Goal: Find specific page/section: Find specific page/section

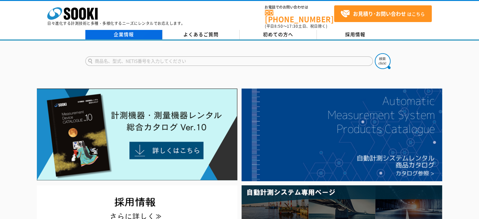
click at [132, 32] on link "企業情報" at bounding box center [123, 34] width 77 height 9
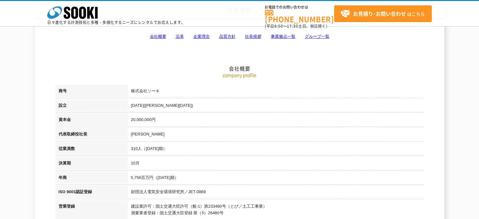
scroll to position [210, 0]
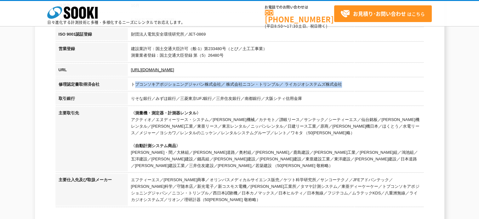
drag, startPoint x: 215, startPoint y: 85, endPoint x: 356, endPoint y: 90, distance: 140.4
click at [356, 90] on td "トプコンソキアポジショニングジャパン株式会社／ 株式会社ニコン・トリンブル／ ライカジオシステムズ株式会社" at bounding box center [276, 85] width 296 height 14
drag, startPoint x: 131, startPoint y: 84, endPoint x: 358, endPoint y: 86, distance: 227.2
click at [358, 86] on td "トプコンソキアポジショニングジャパン株式会社／ 株式会社ニコン・トリンブル／ ライカジオシステムズ株式会社" at bounding box center [276, 85] width 296 height 14
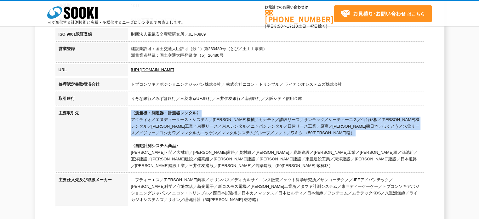
drag, startPoint x: 131, startPoint y: 112, endPoint x: 256, endPoint y: 137, distance: 128.4
click at [256, 137] on td "〈測量機・測定器・計測器レンタル〉 アクティオ／エヌディーリース・システム／[PERSON_NAME]機械／カナモト／讃岐リース／サンテック／シーティーエス／…" at bounding box center [276, 140] width 296 height 67
click at [252, 137] on td "〈測量機・測定器・計測器レンタル〉 アクティオ／エヌディーリース・システム／[PERSON_NAME]機械／カナモト／讃岐リース／サンテック／シーティーエス／…" at bounding box center [276, 140] width 296 height 67
drag, startPoint x: 250, startPoint y: 133, endPoint x: 126, endPoint y: 112, distance: 126.4
click at [126, 112] on tr "主要取引先 〈測量機・測定器・計測器レンタル〉 アクティオ／エヌディーリース・システム／[PERSON_NAME]機械／カナモト／讃岐リース／サンテック／シー…" at bounding box center [239, 140] width 368 height 67
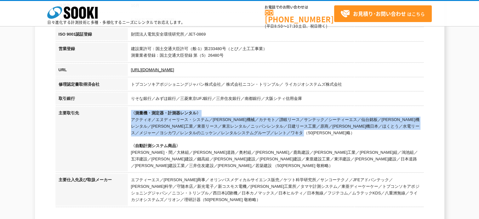
click at [247, 132] on td "〈測量機・測定器・計測器レンタル〉 アクティオ／エヌディーリース・システム／[PERSON_NAME]機械／カナモト／讃岐リース／サンテック／シーティーエス／…" at bounding box center [276, 140] width 296 height 67
drag, startPoint x: 249, startPoint y: 133, endPoint x: 114, endPoint y: 114, distance: 136.6
click at [114, 114] on tr "主要取引先 〈測量機・測定器・計測器レンタル〉 アクティオ／エヌディーリース・システム／[PERSON_NAME]機械／カナモト／讃岐リース／サンテック／シー…" at bounding box center [239, 140] width 368 height 67
click at [114, 114] on th "主要取引先" at bounding box center [91, 140] width 72 height 67
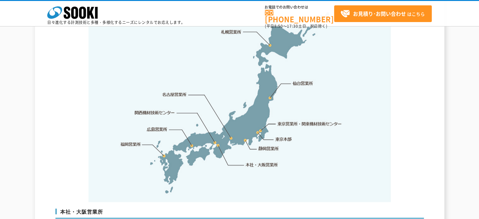
scroll to position [1311, 0]
